Goal: Task Accomplishment & Management: Complete application form

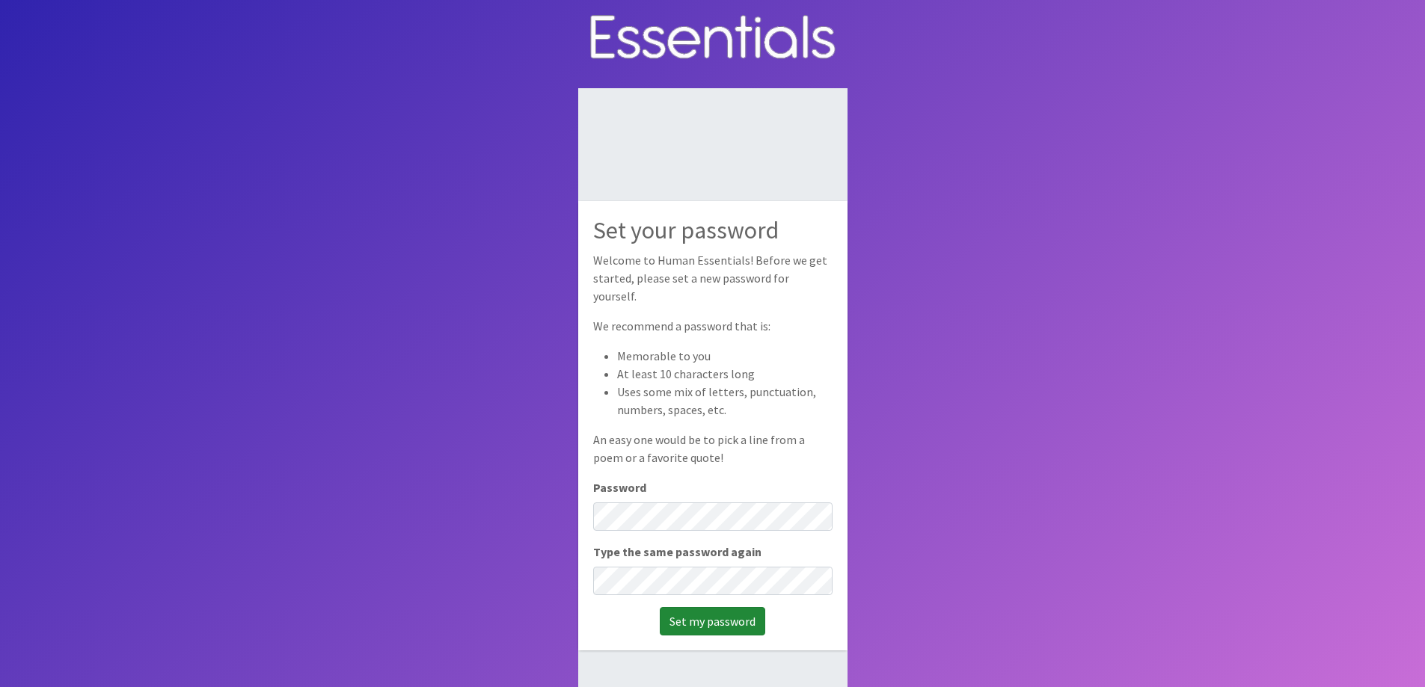
click at [716, 611] on input "Set my password" at bounding box center [712, 621] width 105 height 28
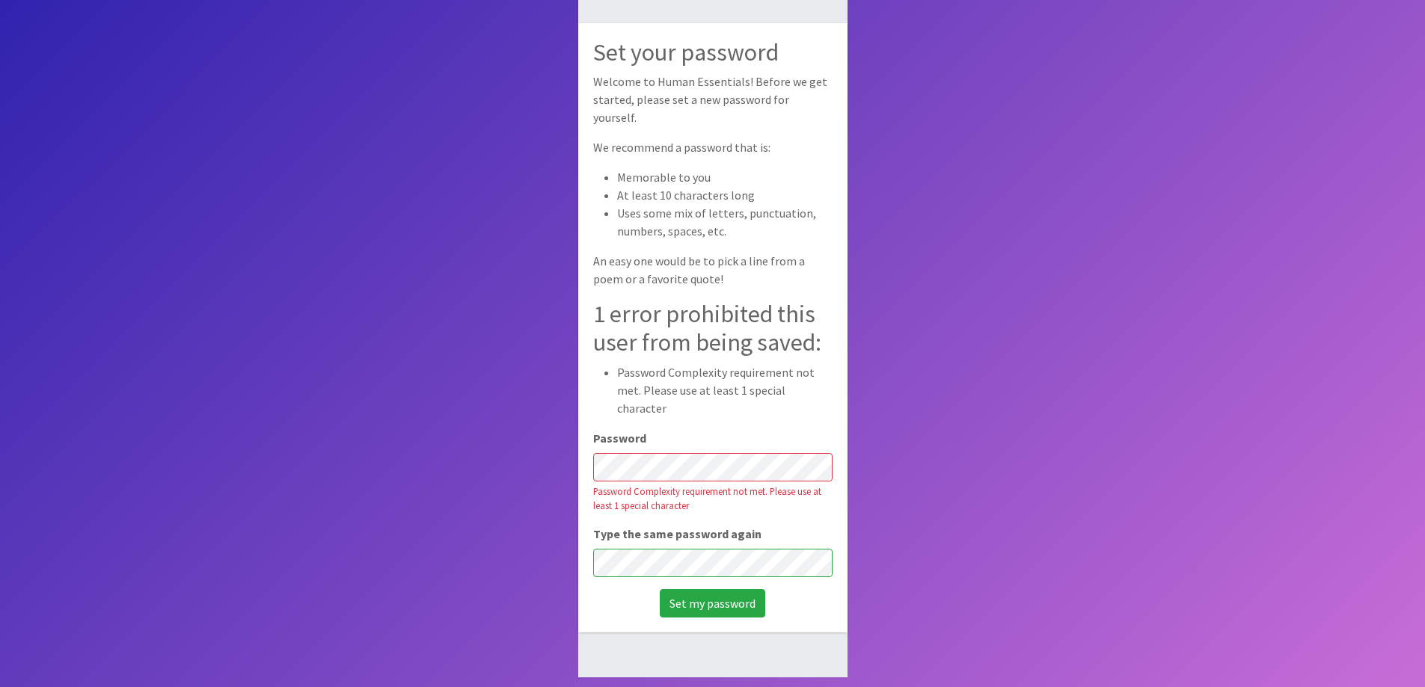
scroll to position [100, 0]
click at [728, 587] on input "Set my password" at bounding box center [712, 601] width 105 height 28
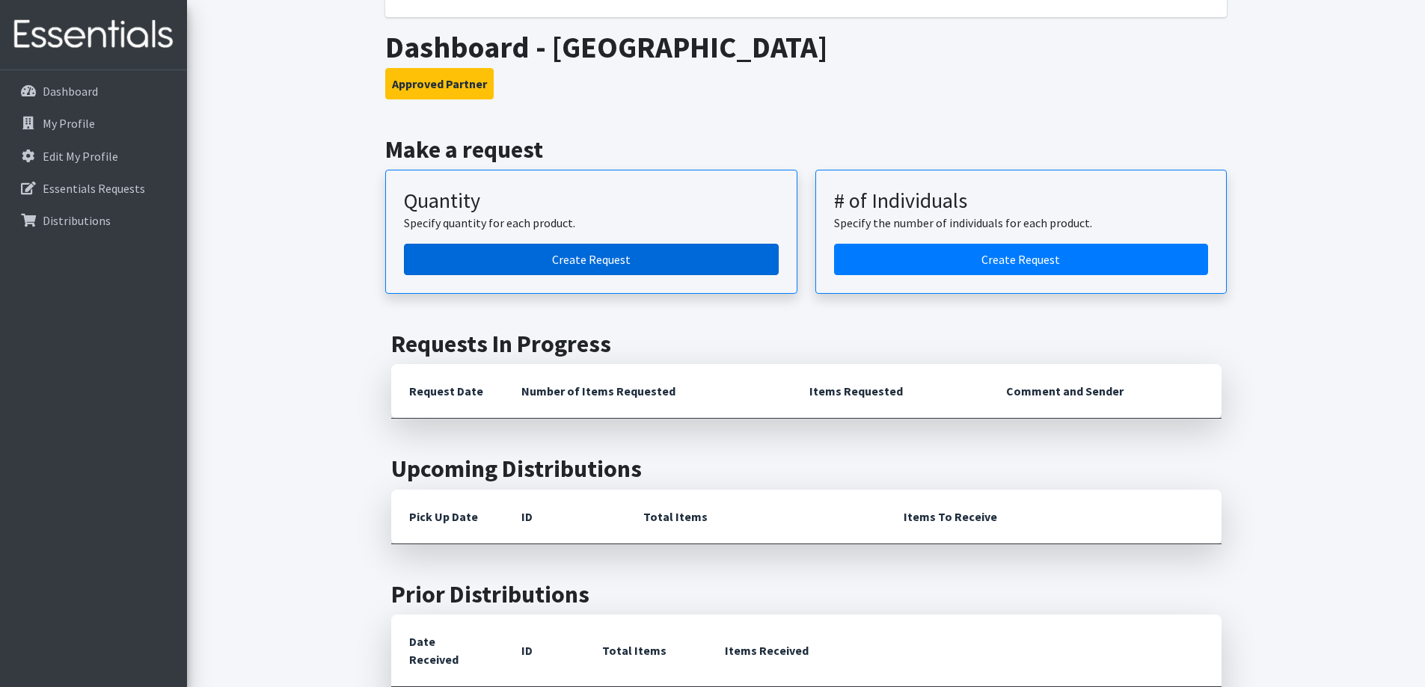
scroll to position [224, 0]
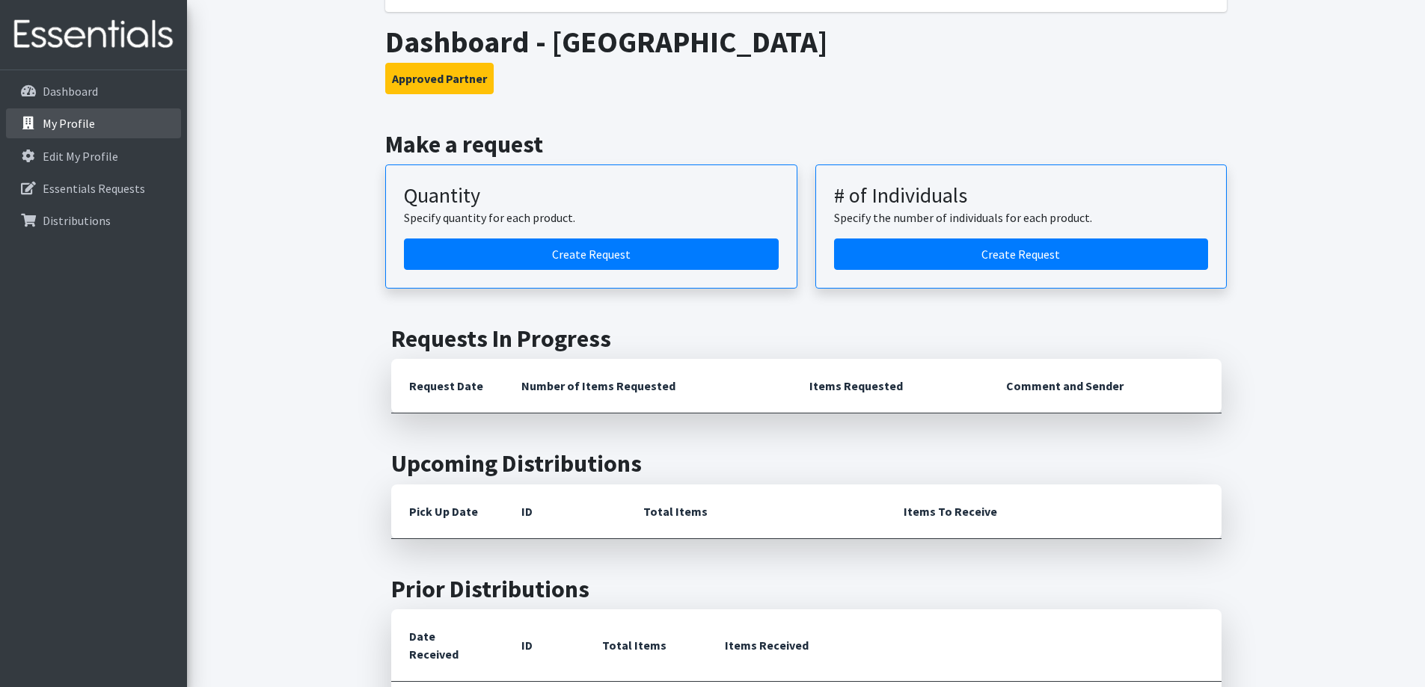
click at [87, 122] on p "My Profile" at bounding box center [69, 123] width 52 height 15
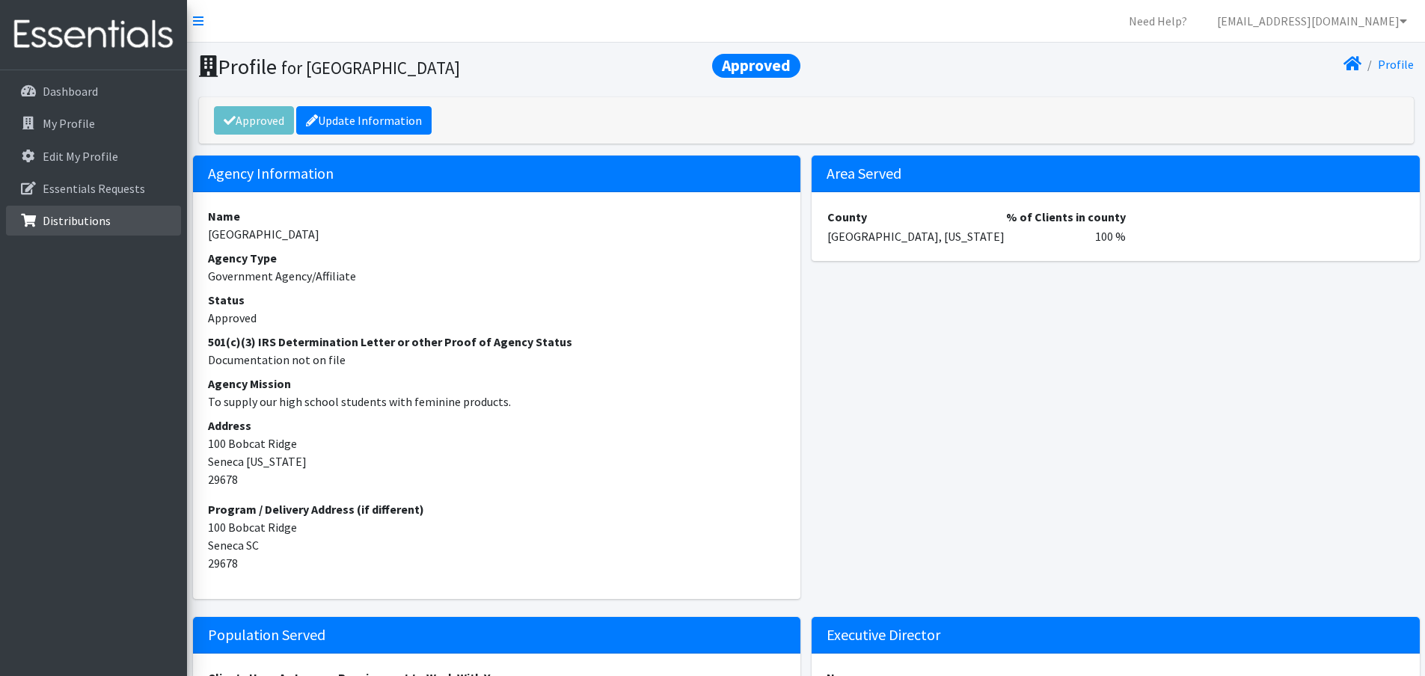
click at [126, 218] on link "Distributions" at bounding box center [93, 221] width 175 height 30
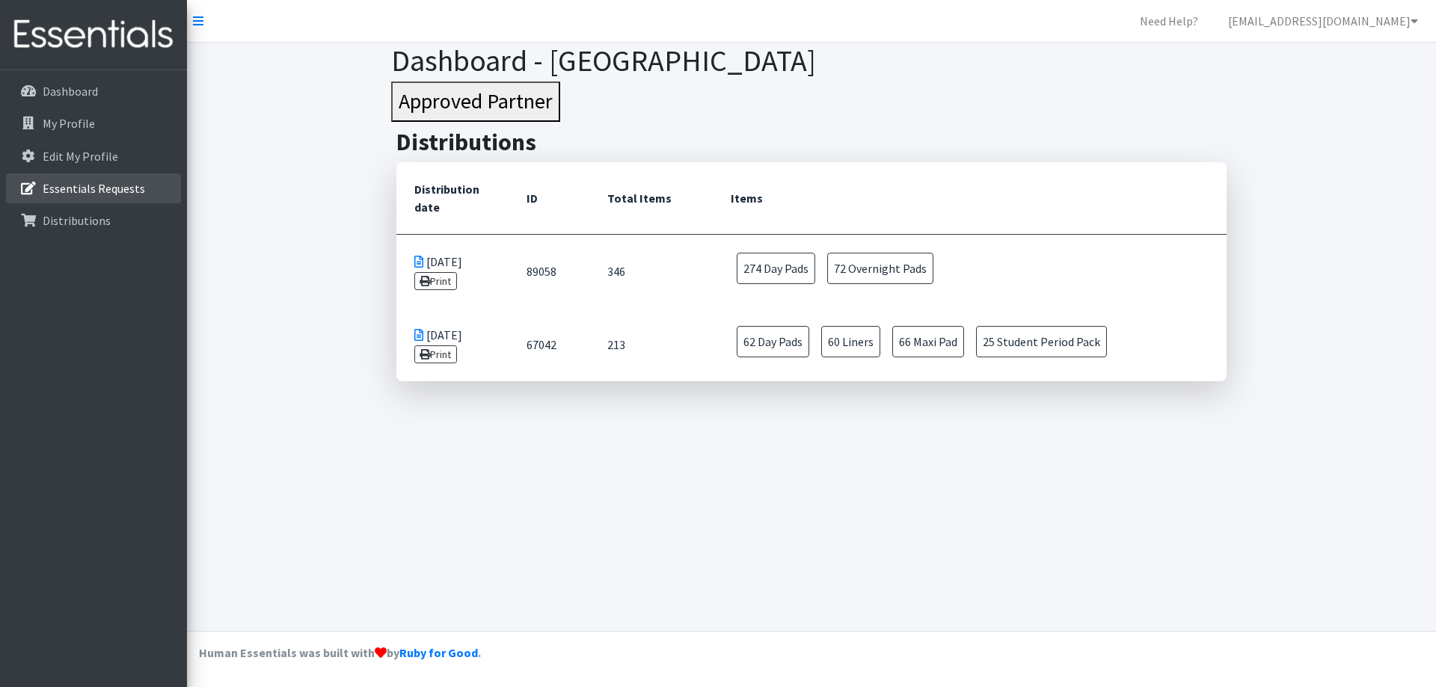
click at [83, 195] on p "Essentials Requests" at bounding box center [94, 188] width 102 height 15
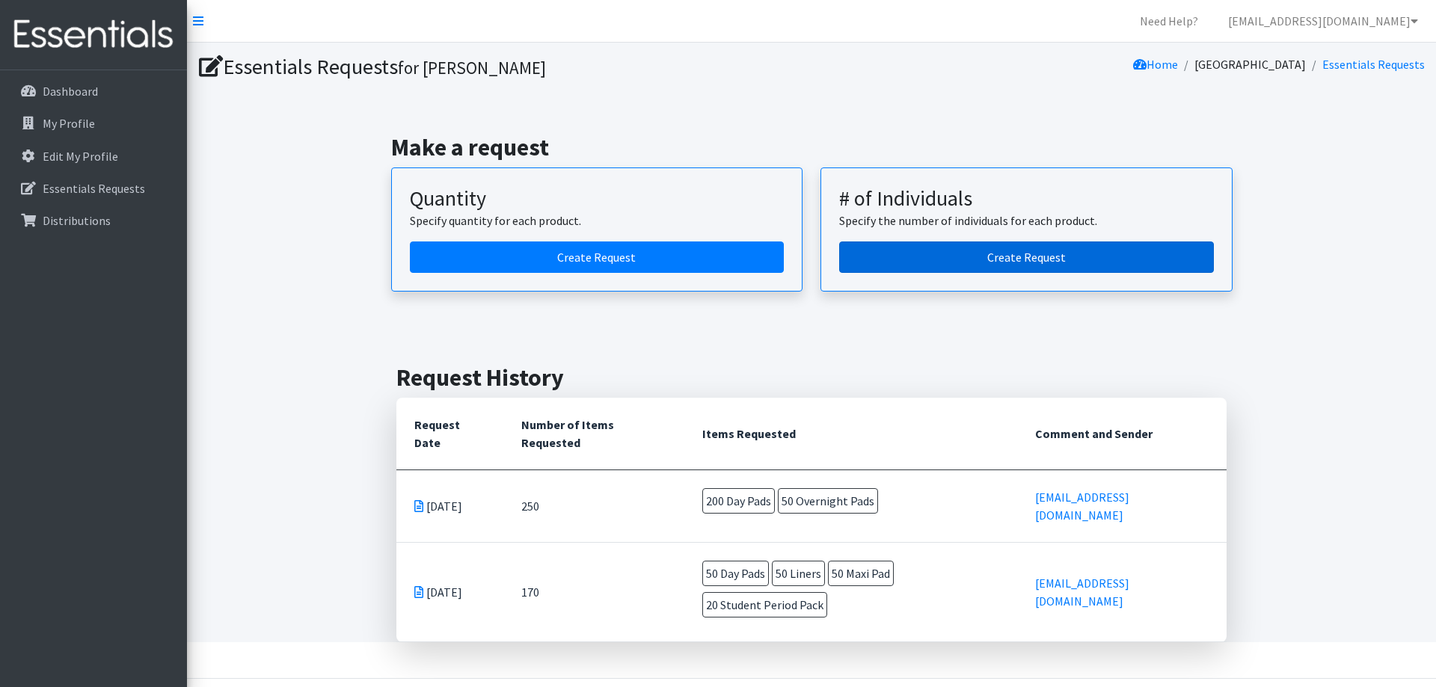
click at [1008, 269] on link "Create Request" at bounding box center [1026, 257] width 375 height 31
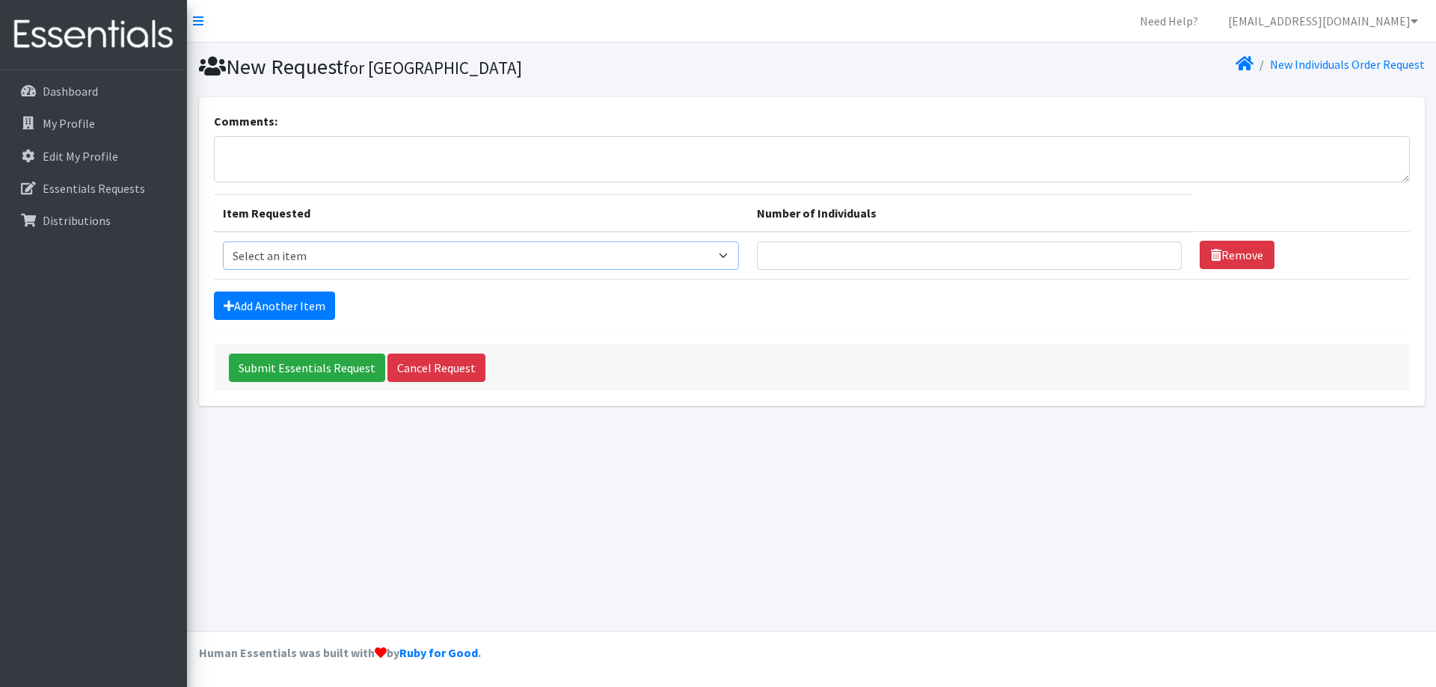
click at [570, 257] on select "Select an item (LOWCOUNTRY) DAY PADS (LOWCOUNTRY) LINERS (LOWCOUNTRY) OVERNIGHT…" at bounding box center [481, 256] width 517 height 28
click at [907, 244] on input "Number of Individuals" at bounding box center [969, 256] width 425 height 28
type input "500"
click at [670, 264] on select "Select an item (LOWCOUNTRY) DAY PADS (LOWCOUNTRY) LINERS (LOWCOUNTRY) OVERNIGHT…" at bounding box center [481, 256] width 517 height 28
select select "7757"
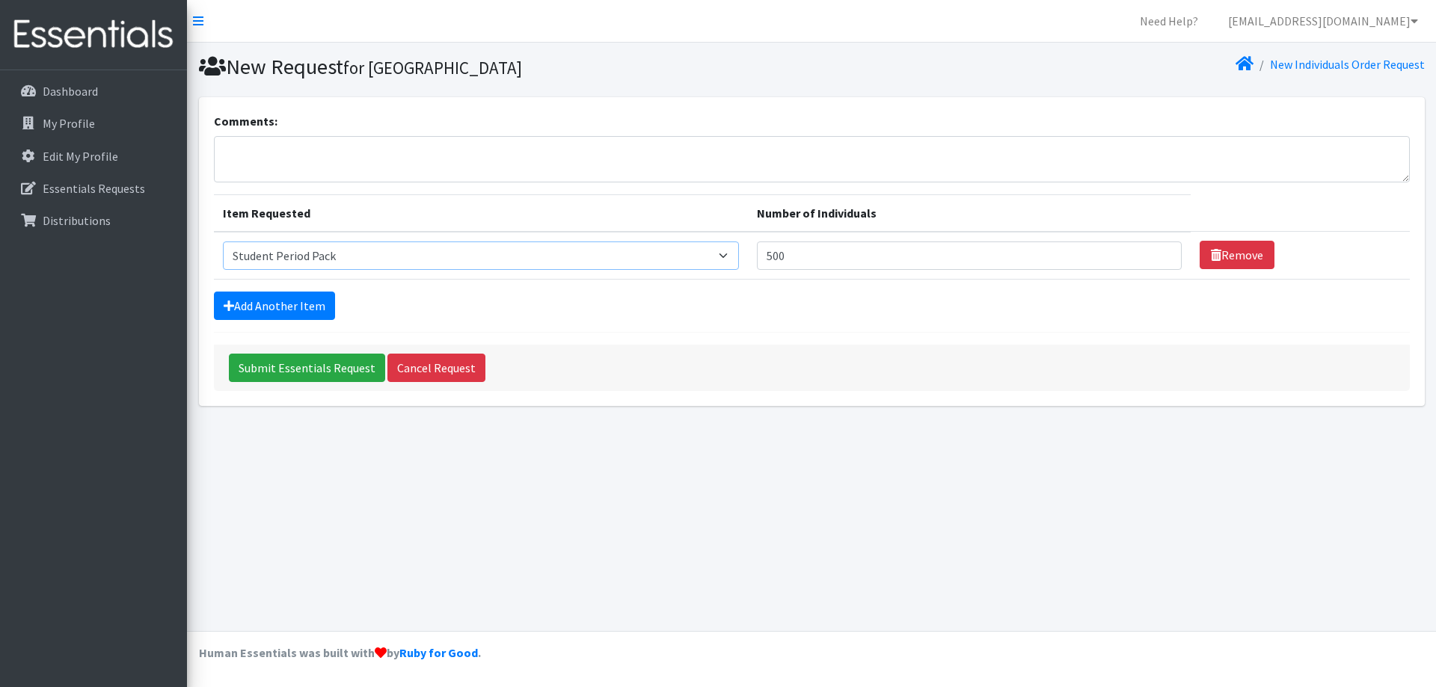
click at [223, 242] on select "Select an item (LOWCOUNTRY) DAY PADS (LOWCOUNTRY) LINERS (LOWCOUNTRY) OVERNIGHT…" at bounding box center [481, 256] width 517 height 28
click at [447, 363] on link "Cancel Request" at bounding box center [437, 368] width 98 height 28
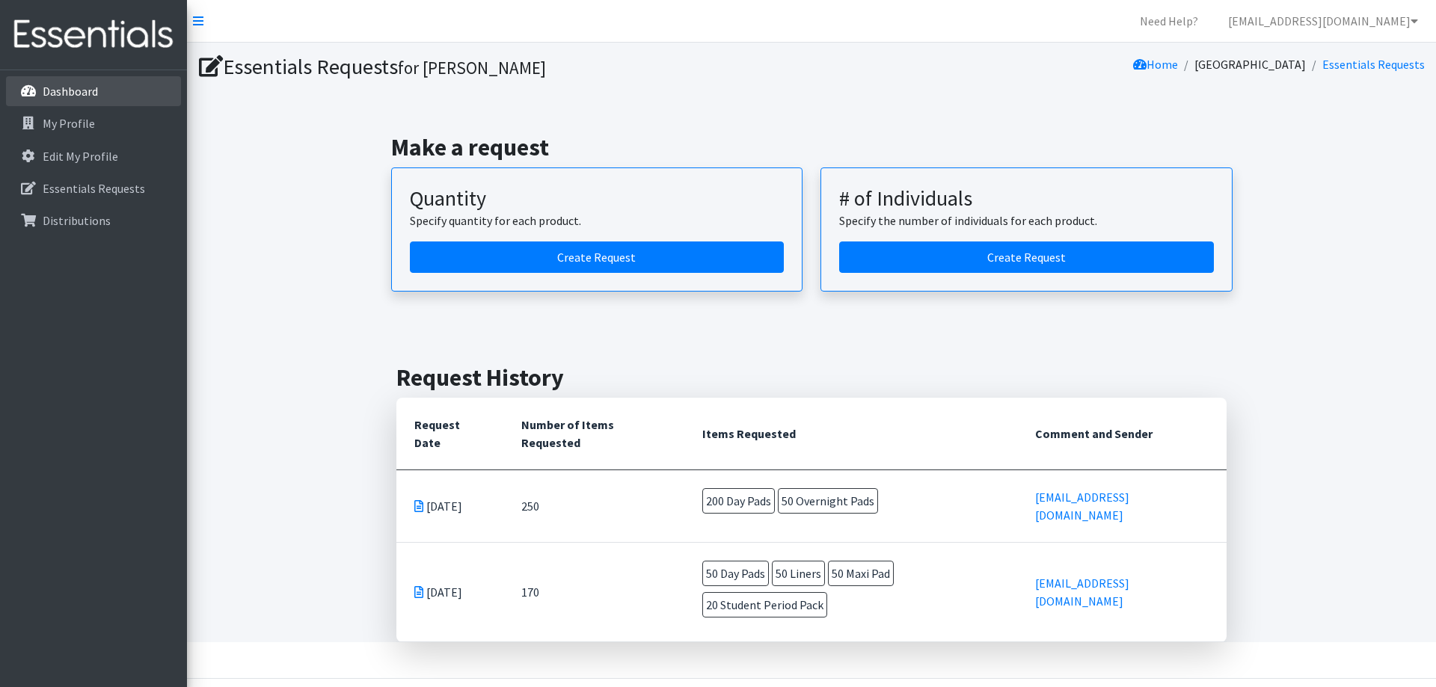
click at [51, 87] on p "Dashboard" at bounding box center [70, 91] width 55 height 15
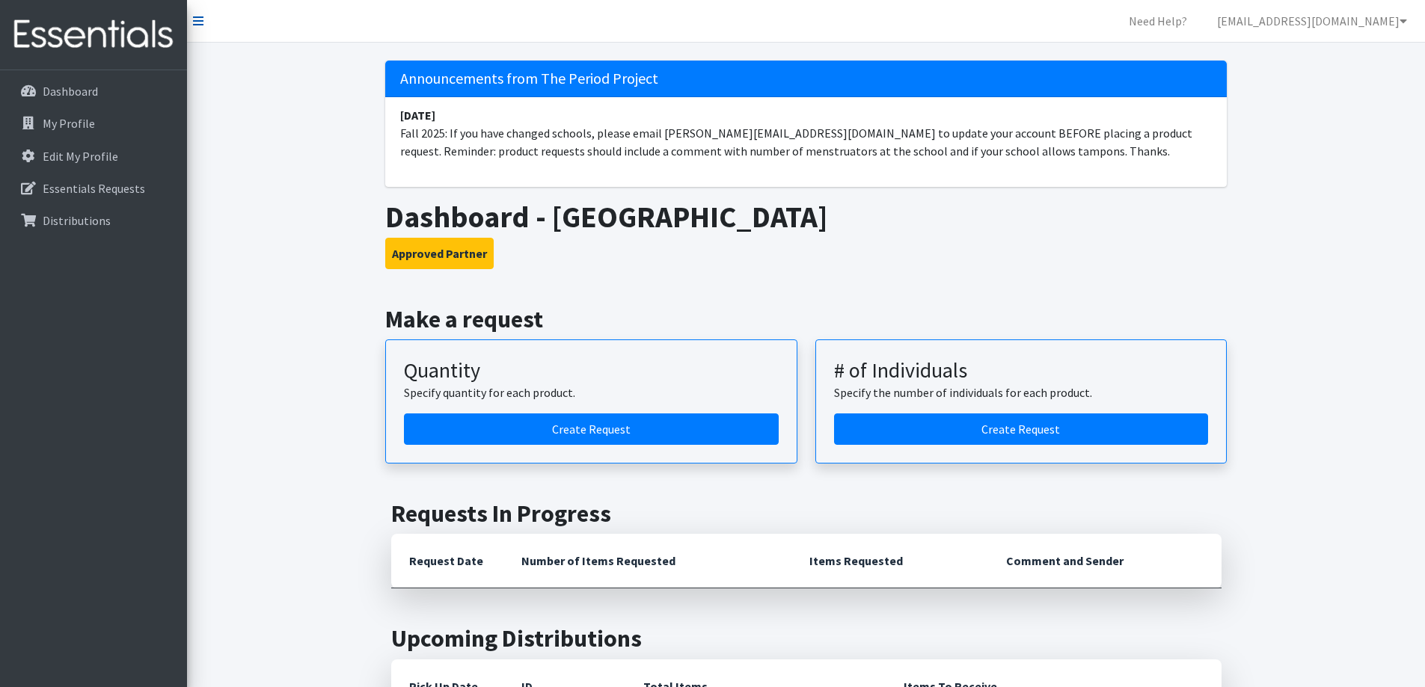
click at [197, 22] on icon at bounding box center [198, 21] width 10 height 12
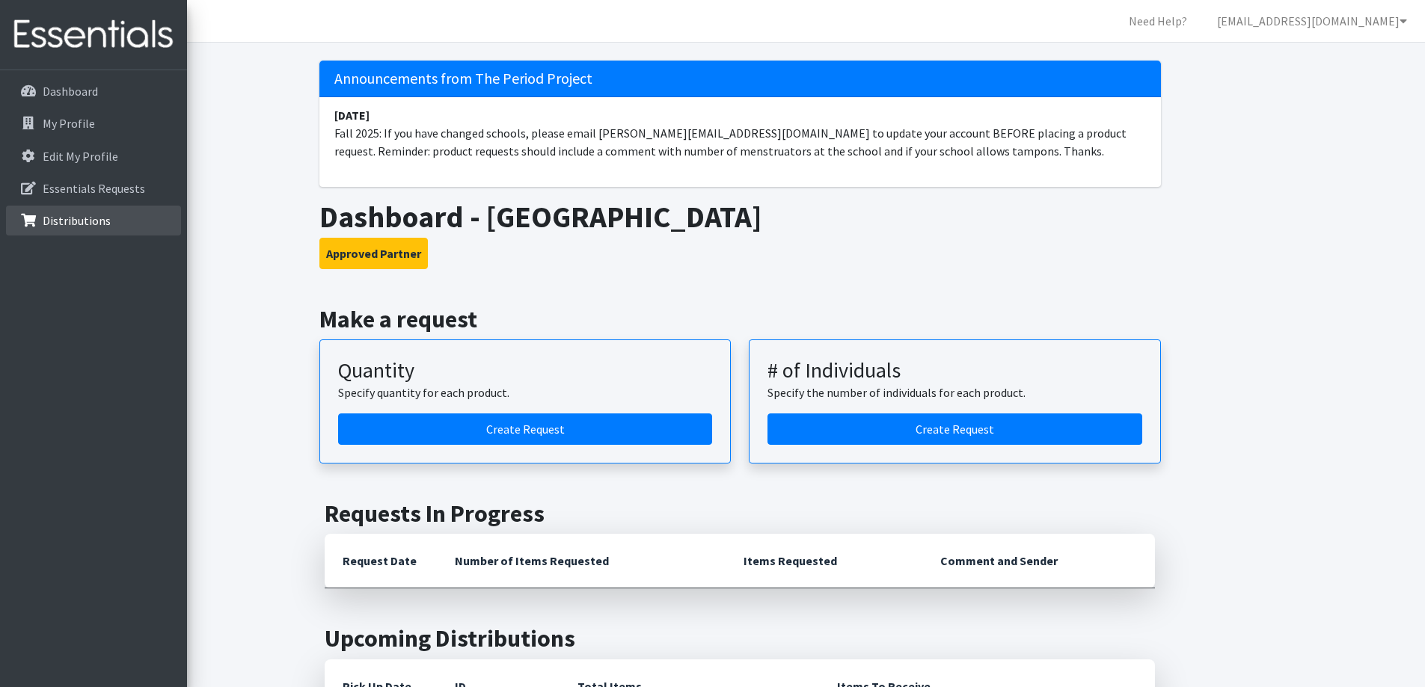
click at [95, 229] on link "Distributions" at bounding box center [93, 221] width 175 height 30
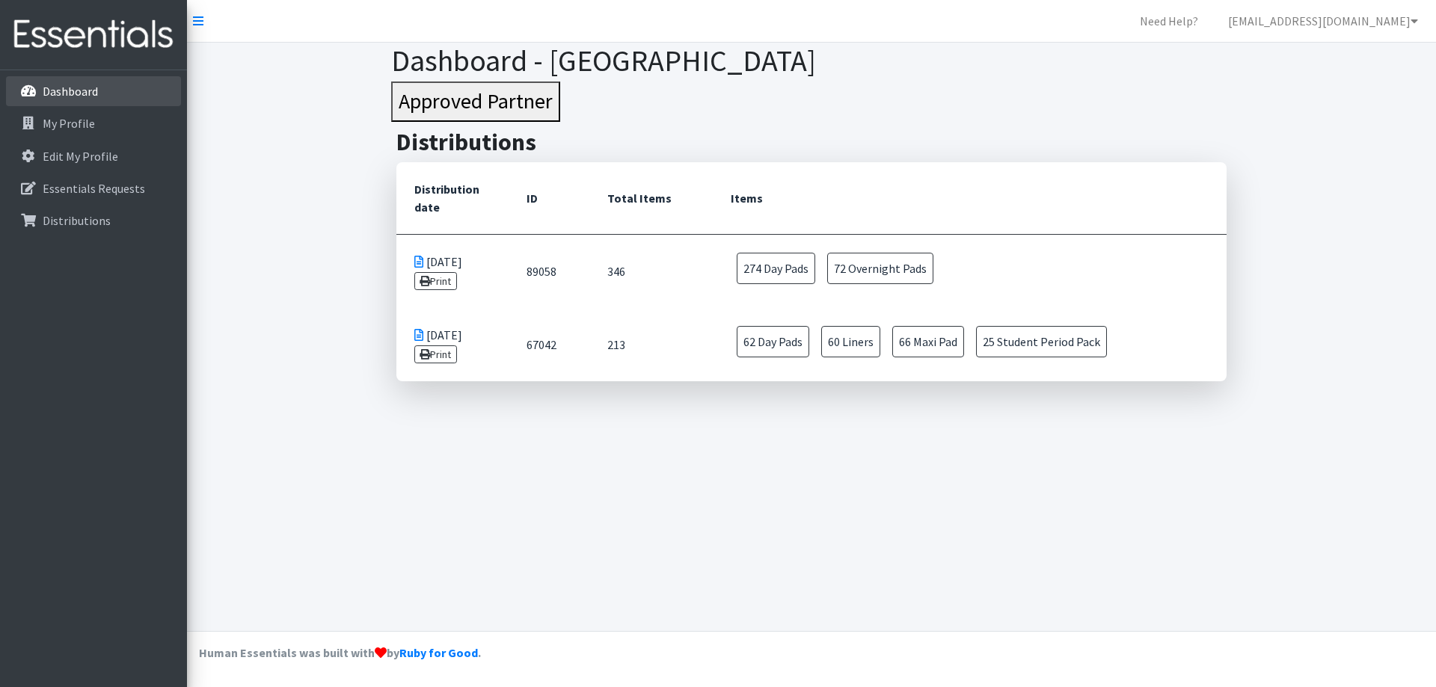
click at [85, 88] on p "Dashboard" at bounding box center [70, 91] width 55 height 15
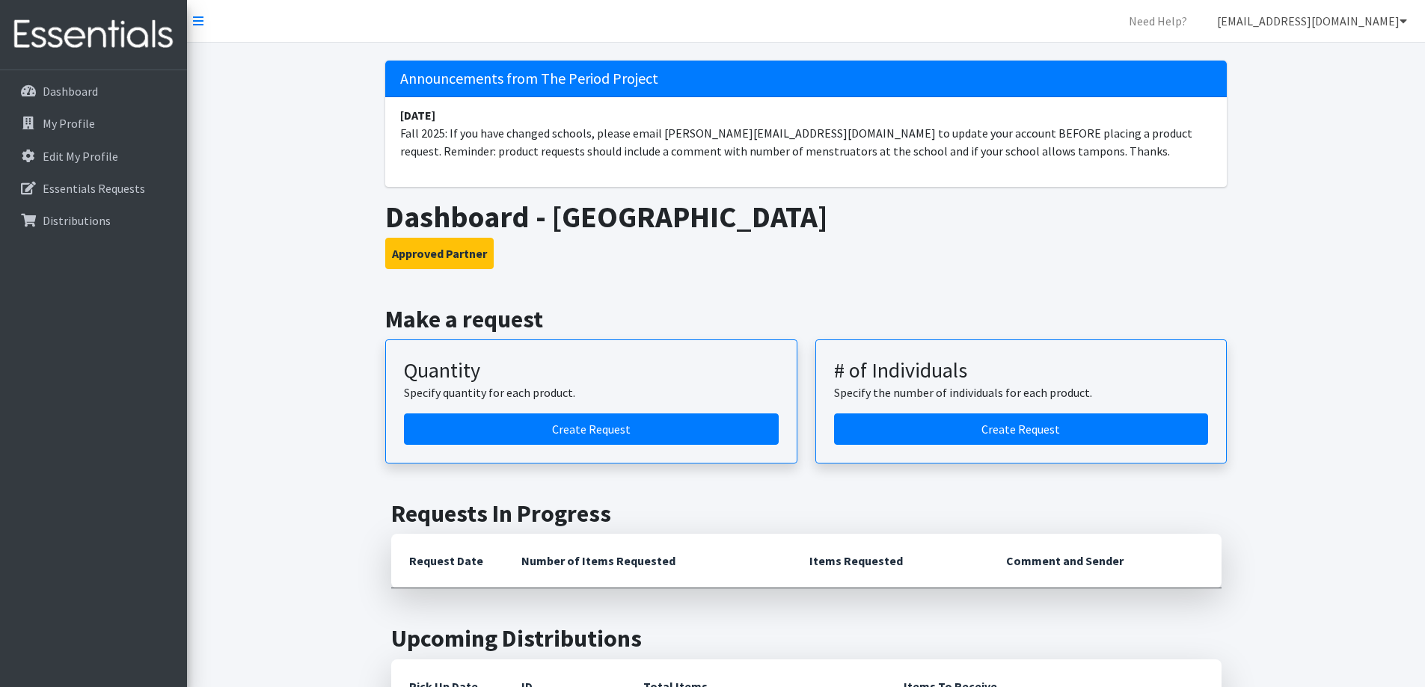
click at [1394, 25] on link "[EMAIL_ADDRESS][DOMAIN_NAME]" at bounding box center [1312, 21] width 214 height 30
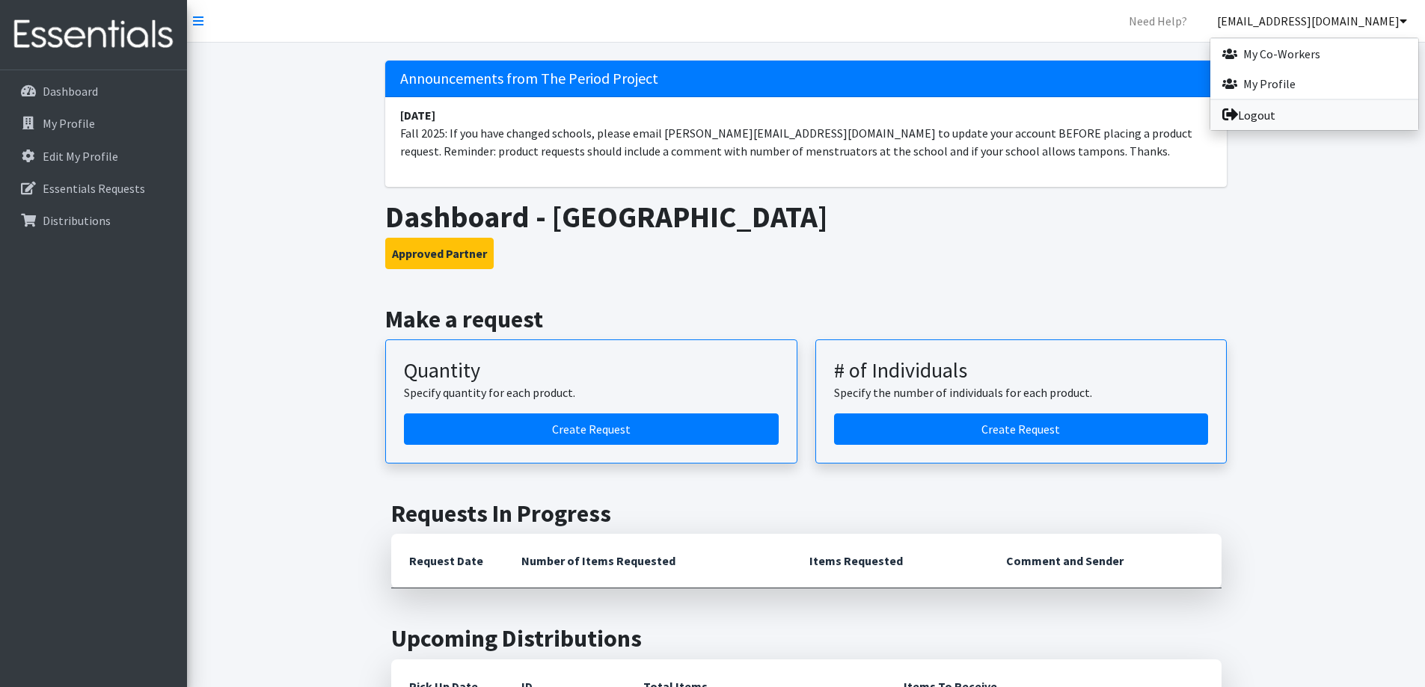
click at [1266, 121] on link "Logout" at bounding box center [1314, 115] width 208 height 30
